Goal: Check status: Check status

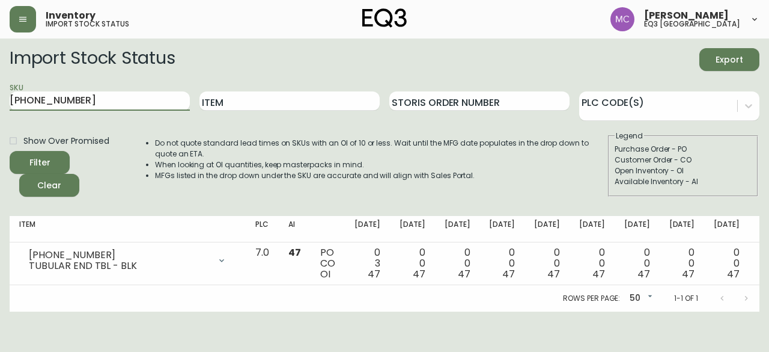
drag, startPoint x: 118, startPoint y: 100, endPoint x: 1, endPoint y: 99, distance: 116.6
click at [1, 99] on main "Import Stock Status Export SKU [PHONE_NUMBER] Item Storis Order Number PLC Code…" at bounding box center [384, 174] width 769 height 273
click at [1, 99] on main "Import Stock Status Export SKU Item Storis Order Number PLC Code(s) Show Over P…" at bounding box center [384, 174] width 769 height 273
click at [22, 100] on input "SKU" at bounding box center [100, 100] width 180 height 19
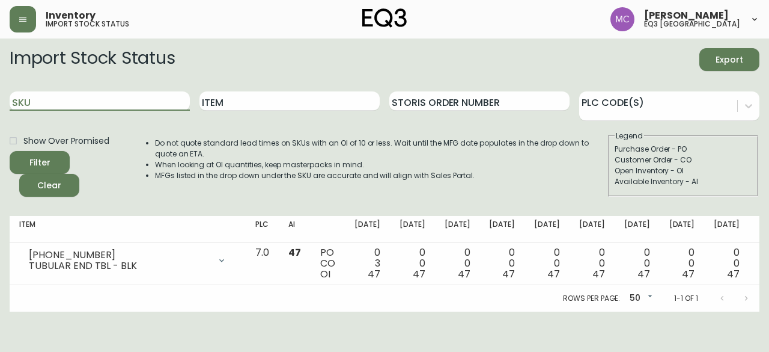
paste input "[PHONE_NUMBER]"
type input "[PHONE_NUMBER]"
click at [10, 151] on button "Filter" at bounding box center [40, 162] width 60 height 23
drag, startPoint x: 93, startPoint y: 95, endPoint x: 0, endPoint y: 80, distance: 94.4
click at [0, 80] on main "Import Stock Status Export SKU [PHONE_NUMBER] Item Storis Order Number PLC Code…" at bounding box center [384, 174] width 769 height 273
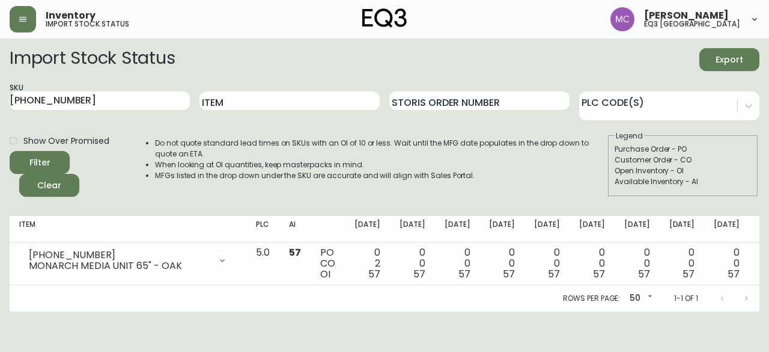
click at [665, 144] on div "Purchase Order - PO" at bounding box center [683, 149] width 137 height 11
